Goal: Find specific page/section: Find specific page/section

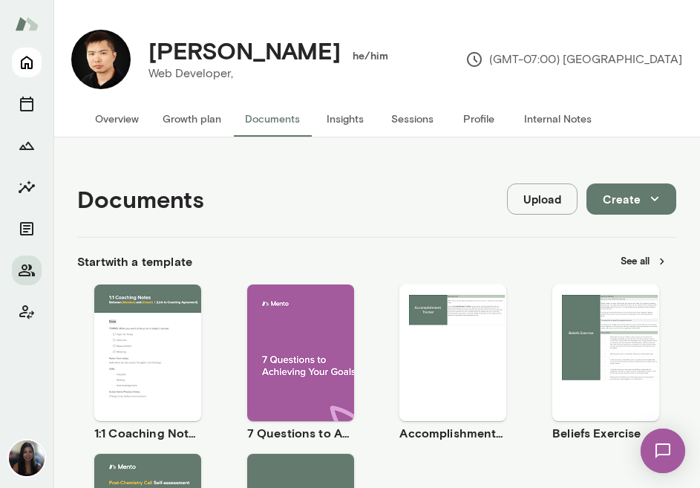
scroll to position [547, 0]
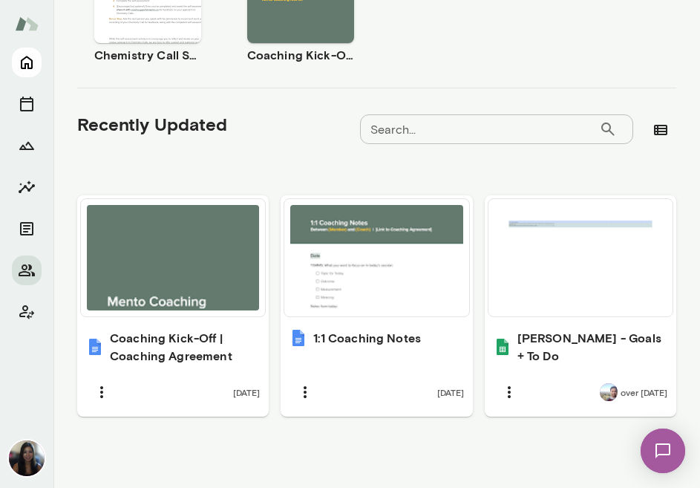
click at [20, 65] on icon "Home" at bounding box center [27, 62] width 18 height 18
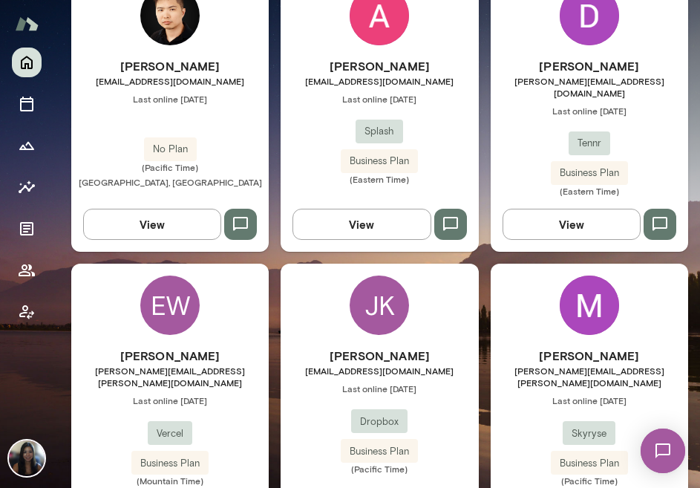
scroll to position [531, 0]
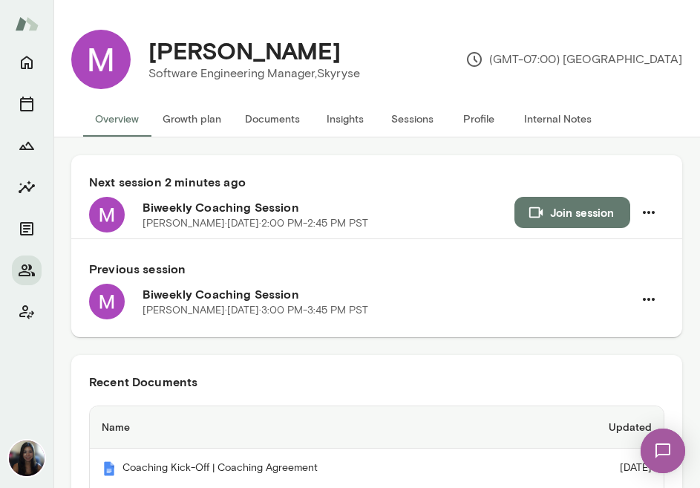
click at [271, 119] on button "Documents" at bounding box center [272, 119] width 79 height 36
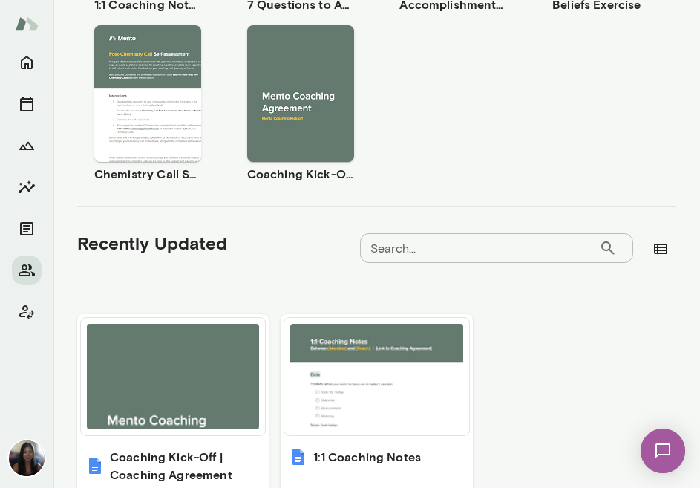
scroll to position [440, 0]
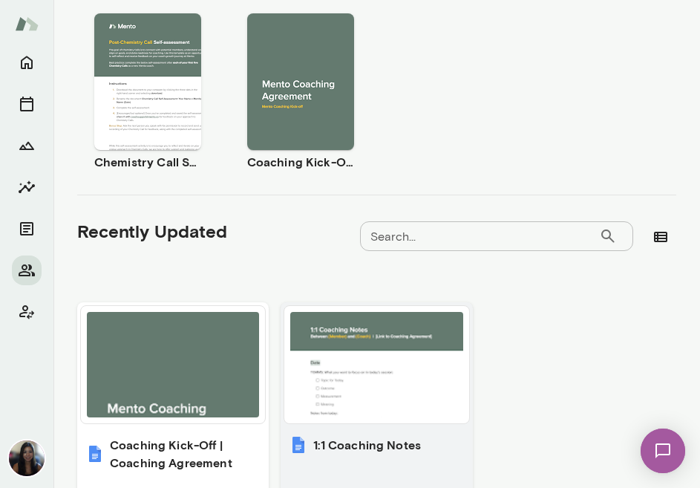
click at [322, 367] on div at bounding box center [376, 364] width 172 height 105
